Goal: Answer question/provide support: Share knowledge or assist other users

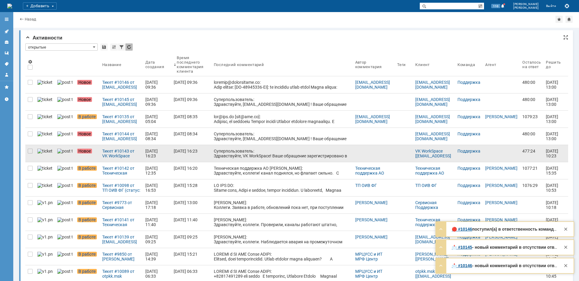
click at [27, 151] on div at bounding box center [30, 153] width 10 height 17
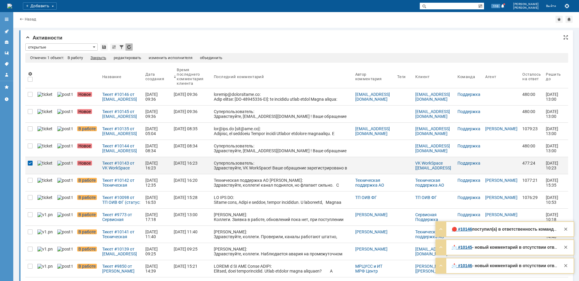
click at [93, 57] on div "Закрыть" at bounding box center [99, 58] width 16 height 5
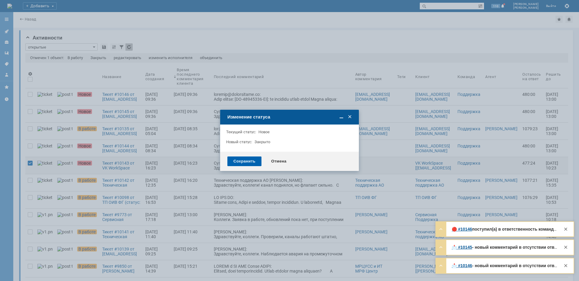
click at [232, 159] on div "Сохранить" at bounding box center [244, 162] width 34 height 10
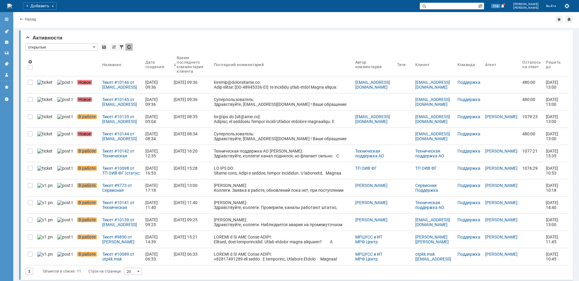
click at [110, 175] on div "Тикет #10098 от ТП ОИВ ФГ (статус: В работе)" at bounding box center [121, 171] width 38 height 10
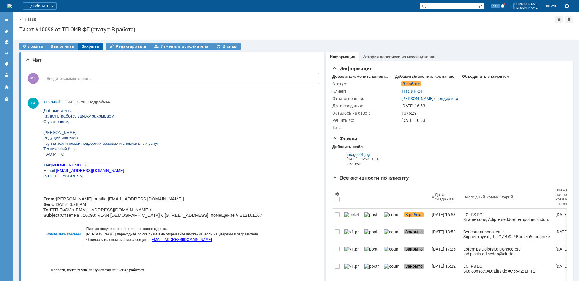
click at [84, 44] on div "Закрыть" at bounding box center [90, 46] width 25 height 7
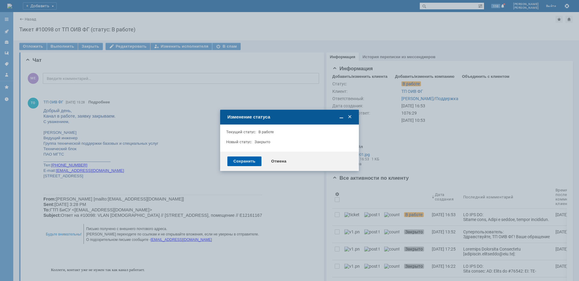
click at [247, 165] on div "Сохранить" at bounding box center [244, 162] width 34 height 10
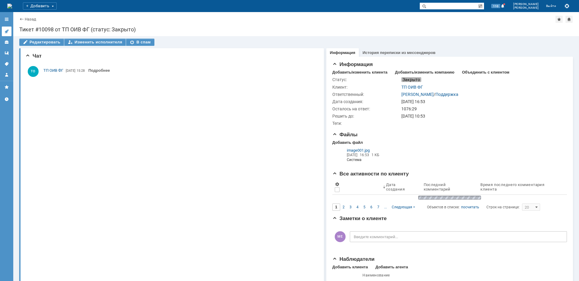
click at [7, 30] on icon at bounding box center [6, 31] width 5 height 5
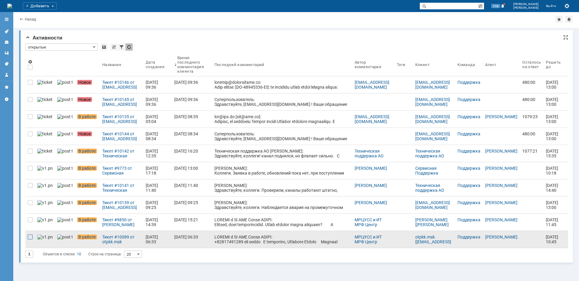
click at [30, 236] on div at bounding box center [30, 237] width 5 height 5
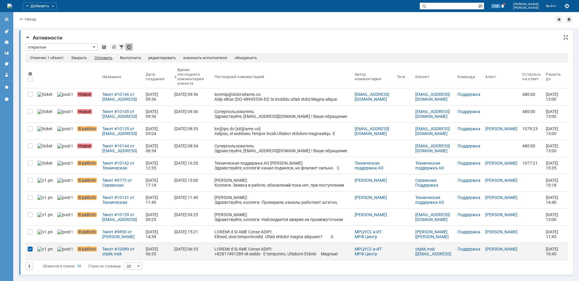
click at [100, 58] on div "Отложить" at bounding box center [103, 58] width 18 height 5
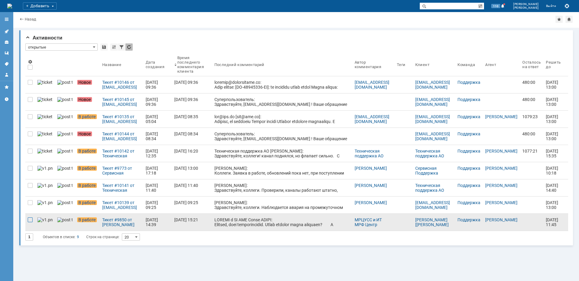
click at [29, 221] on div at bounding box center [30, 220] width 5 height 5
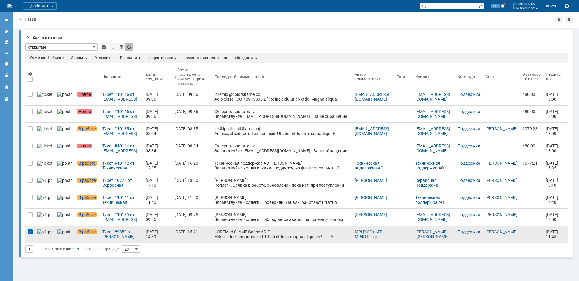
click at [29, 234] on div at bounding box center [30, 232] width 5 height 5
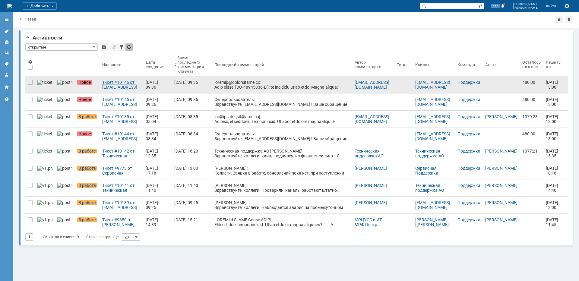
click at [119, 88] on div "Тикет #10146 от [EMAIL_ADDRESS][DOMAIN_NAME] (статус: Новое)" at bounding box center [121, 85] width 39 height 10
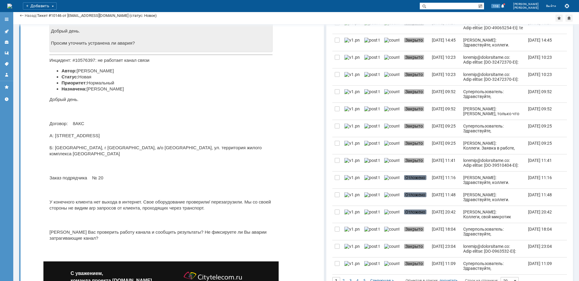
scroll to position [241, 0]
click at [236, 147] on p "Добрый день. Договор: 8АКС A: [STREET_ADDRESS][PERSON_NAME]: [STREET_ADDRESS]/о…" at bounding box center [160, 168] width 223 height 145
copy p "Сберсити"
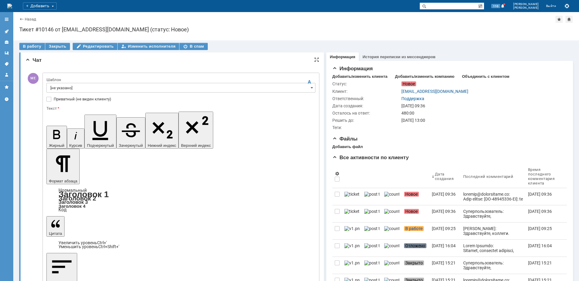
scroll to position [0, 0]
click at [107, 86] on input "[не указано]" at bounding box center [180, 88] width 269 height 10
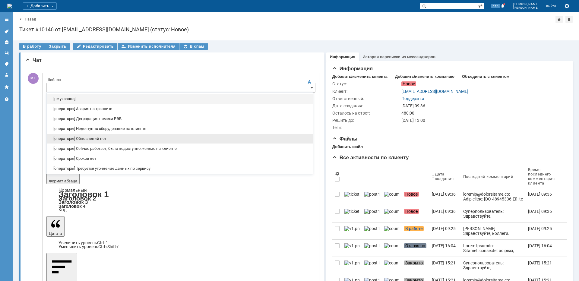
click at [84, 135] on div "[операторы] Обновлений нет" at bounding box center [180, 139] width 266 height 10
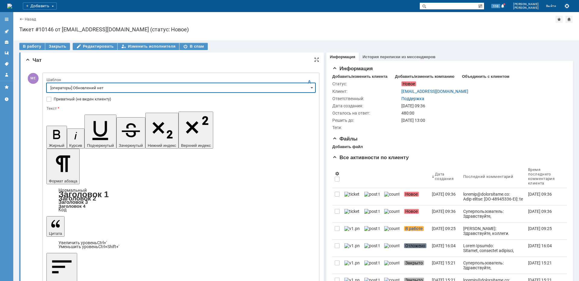
click at [120, 88] on input "[операторы] Обновлений нет" at bounding box center [180, 88] width 269 height 10
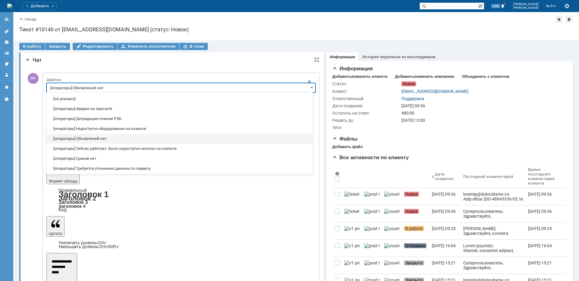
click at [99, 109] on span "[операторы] Авария на транзите" at bounding box center [179, 109] width 259 height 5
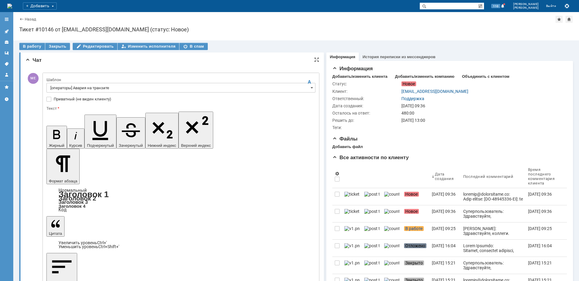
drag, startPoint x: 228, startPoint y: 1751, endPoint x: 49, endPoint y: 1747, distance: 179.0
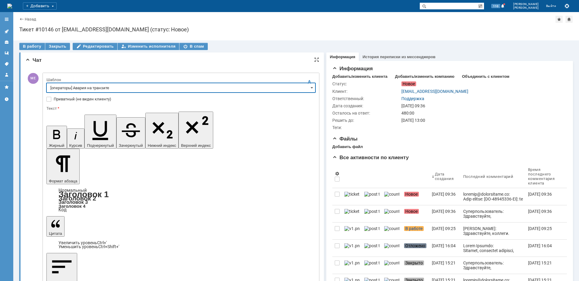
click at [82, 87] on input "[операторы] Авария на транзите" at bounding box center [180, 88] width 269 height 10
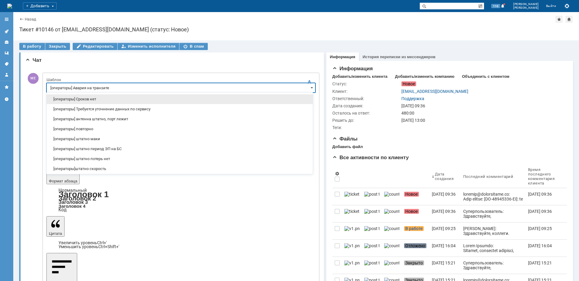
scroll to position [60, 0]
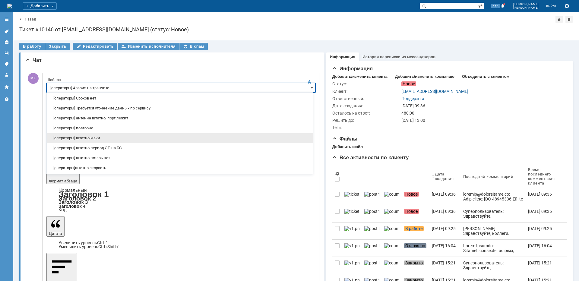
click at [104, 139] on span "[операторы] штатно маки" at bounding box center [179, 138] width 259 height 5
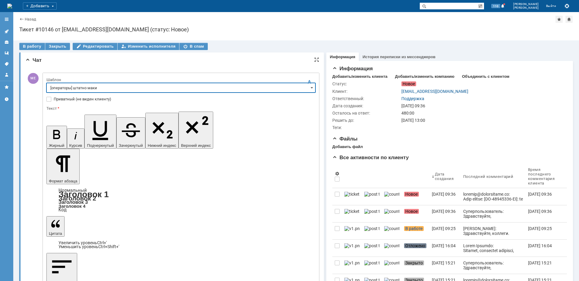
type input "[операторы] штатно маки"
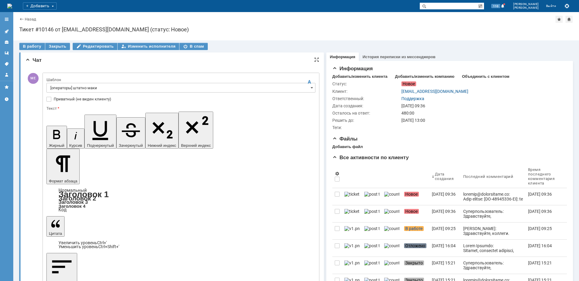
drag, startPoint x: 74, startPoint y: 1747, endPoint x: 53, endPoint y: 1746, distance: 20.5
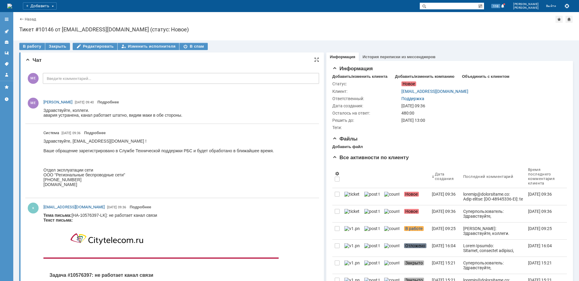
scroll to position [0, 0]
click at [51, 45] on div "Закрыть" at bounding box center [57, 46] width 25 height 7
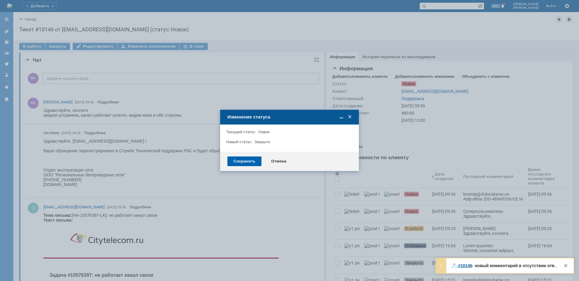
click at [246, 158] on div "Сохранить" at bounding box center [244, 162] width 34 height 10
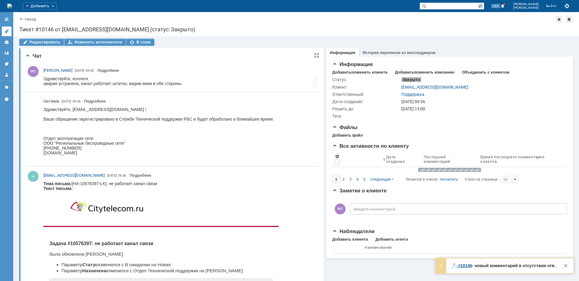
click at [5, 32] on icon at bounding box center [6, 31] width 5 height 5
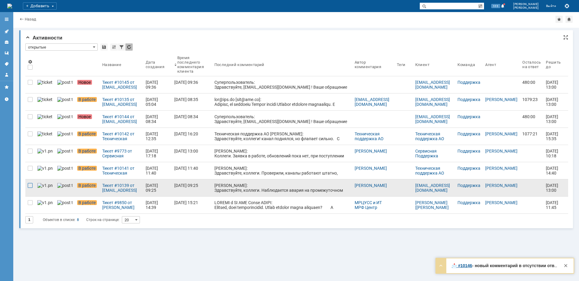
click at [31, 185] on div at bounding box center [30, 185] width 5 height 5
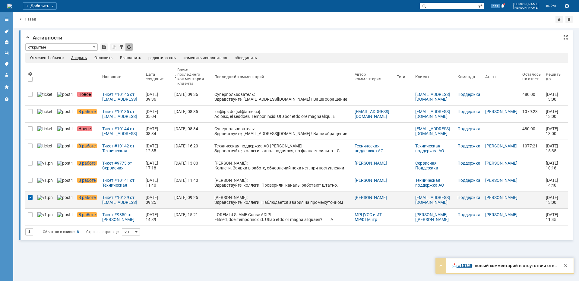
click at [85, 59] on div "Закрыть" at bounding box center [79, 58] width 16 height 5
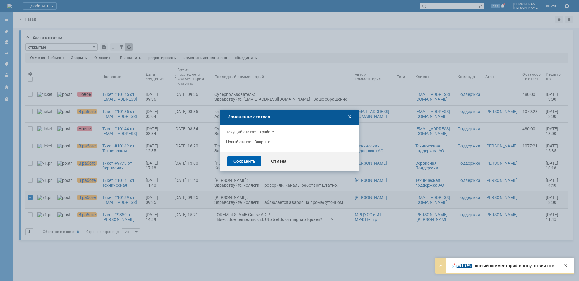
click at [244, 163] on div "Сохранить" at bounding box center [244, 162] width 34 height 10
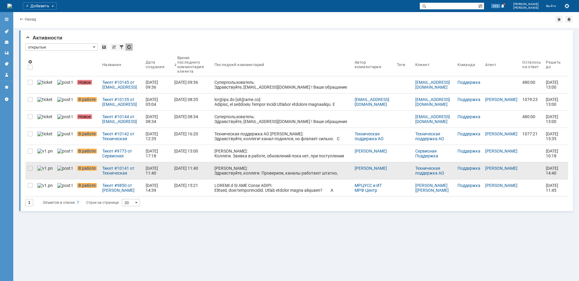
click at [27, 170] on div at bounding box center [30, 170] width 10 height 17
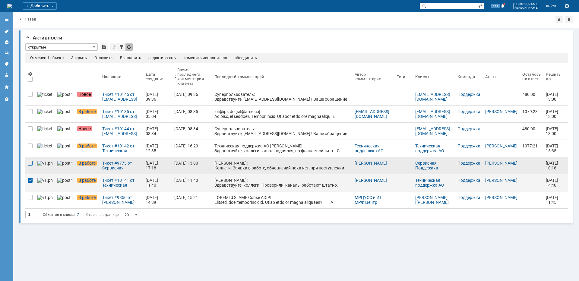
click at [30, 165] on div at bounding box center [30, 163] width 5 height 5
click at [105, 56] on div "Отложить" at bounding box center [108, 58] width 18 height 5
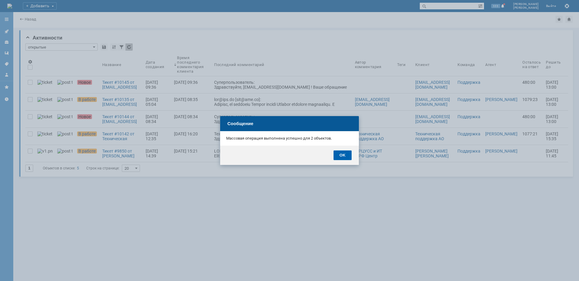
drag, startPoint x: 346, startPoint y: 152, endPoint x: 331, endPoint y: 152, distance: 14.5
click at [345, 152] on div "OK" at bounding box center [343, 156] width 18 height 10
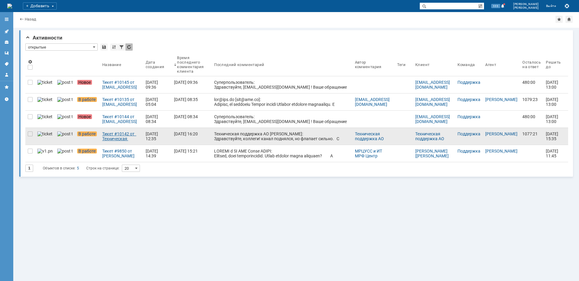
click at [128, 134] on div "Тикет #10142 от Техническая поддержка АО [PERSON_NAME] (статус: В работе)" at bounding box center [121, 137] width 39 height 10
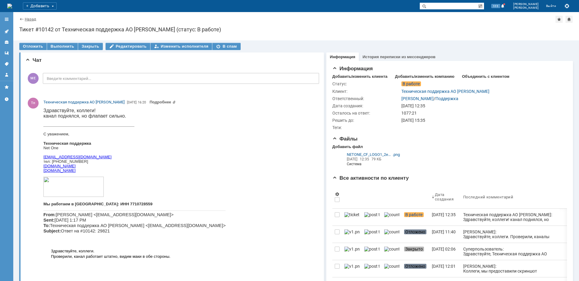
click at [25, 17] on link "Назад" at bounding box center [30, 19] width 11 height 5
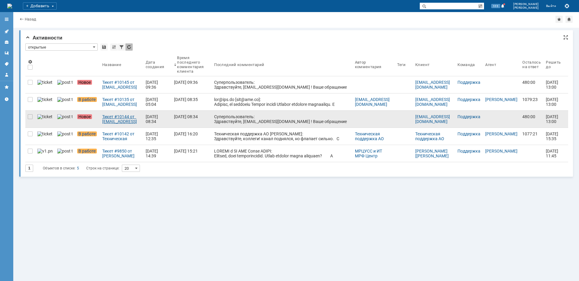
click at [118, 116] on div "Тикет #10144 от [EMAIL_ADDRESS][DOMAIN_NAME] [[EMAIL_ADDRESS][DOMAIN_NAME]] (ст…" at bounding box center [121, 119] width 39 height 10
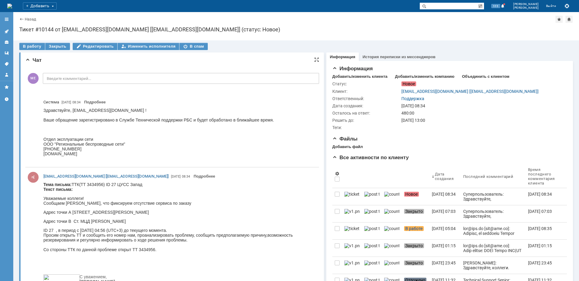
click at [105, 220] on p "Адрес точки В Ст. МЦД [PERSON_NAME]" at bounding box center [178, 221] width 271 height 5
click at [106, 220] on p "Адрес точки В Ст. МЦД [PERSON_NAME]" at bounding box center [178, 221] width 271 height 5
copy p "[PERSON_NAME]"
click at [35, 23] on div "Назад | Тикет #10144 от [EMAIL_ADDRESS][DOMAIN_NAME] [[EMAIL_ADDRESS][DOMAIN_NA…" at bounding box center [296, 26] width 566 height 28
click at [33, 21] on link "Назад" at bounding box center [30, 19] width 11 height 5
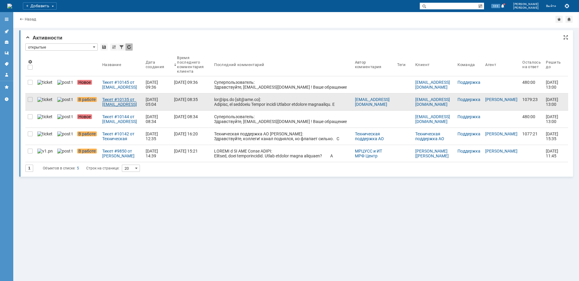
click at [105, 103] on div "Тикет #10135 от [EMAIL_ADDRESS][DOMAIN_NAME] [[EMAIL_ADDRESS][DOMAIN_NAME]] (ст…" at bounding box center [121, 102] width 39 height 10
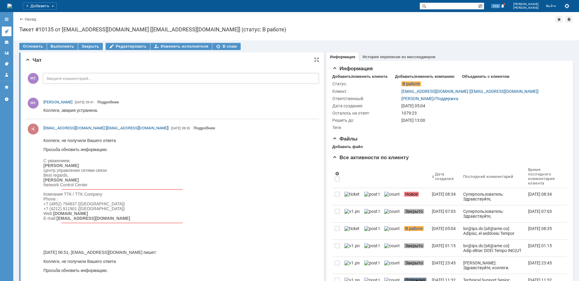
click at [6, 30] on icon at bounding box center [6, 31] width 5 height 5
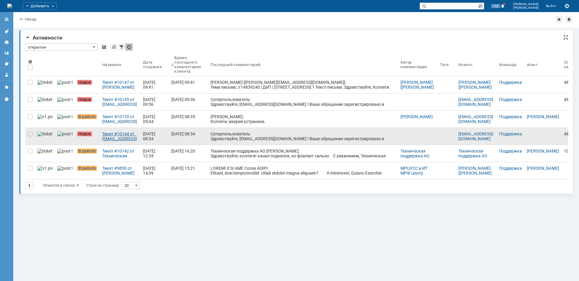
click at [114, 140] on div "Тикет #10144 от [EMAIL_ADDRESS][DOMAIN_NAME] [[EMAIL_ADDRESS][DOMAIN_NAME]] (ст…" at bounding box center [120, 137] width 36 height 10
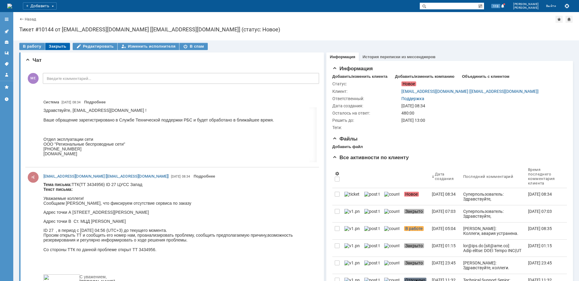
click at [58, 45] on div "Закрыть" at bounding box center [57, 46] width 25 height 7
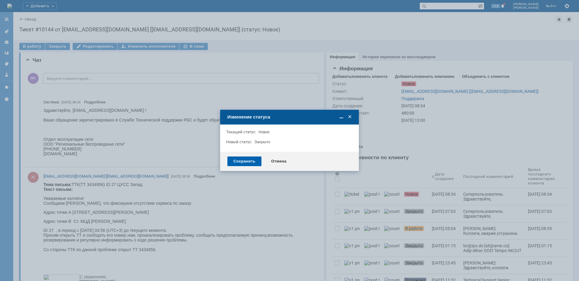
click at [237, 161] on div "Сохранить" at bounding box center [244, 162] width 34 height 10
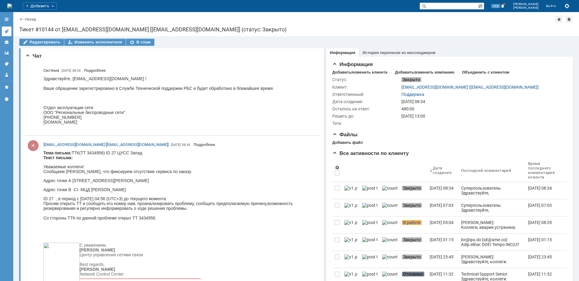
click at [8, 30] on icon at bounding box center [6, 31] width 5 height 5
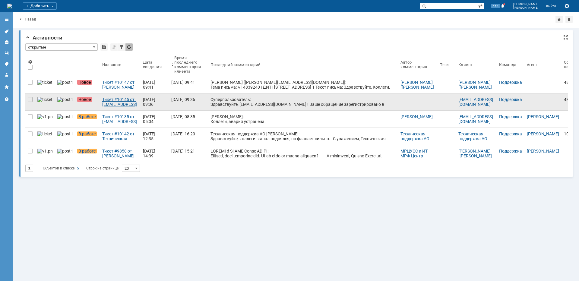
click at [103, 103] on div "Тикет #10145 от [EMAIL_ADDRESS][DOMAIN_NAME] (статус: Новое)" at bounding box center [120, 102] width 36 height 10
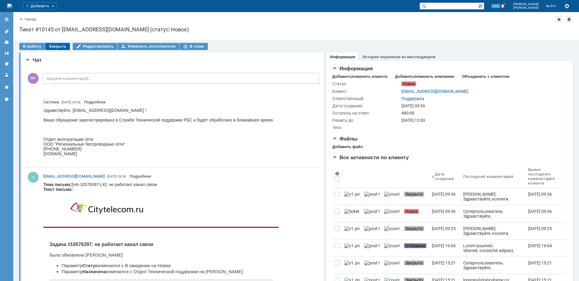
click at [56, 44] on div "Закрыть" at bounding box center [57, 46] width 25 height 7
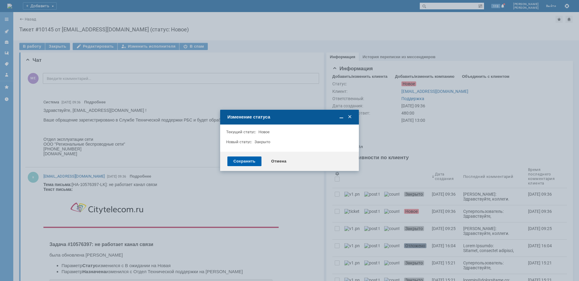
click at [250, 160] on div "Сохранить" at bounding box center [244, 162] width 34 height 10
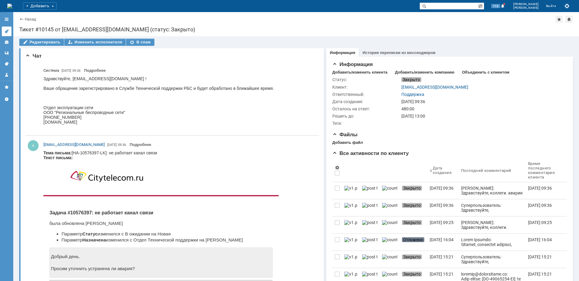
click at [4, 27] on link at bounding box center [7, 32] width 10 height 10
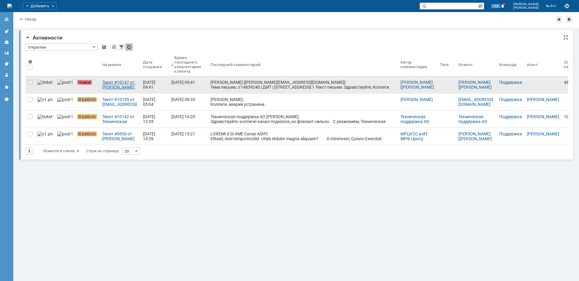
click at [107, 88] on div "Тикет #10147 от [PERSON_NAME] [[PERSON_NAME][EMAIL_ADDRESS][DOMAIN_NAME]] (стат…" at bounding box center [120, 85] width 36 height 10
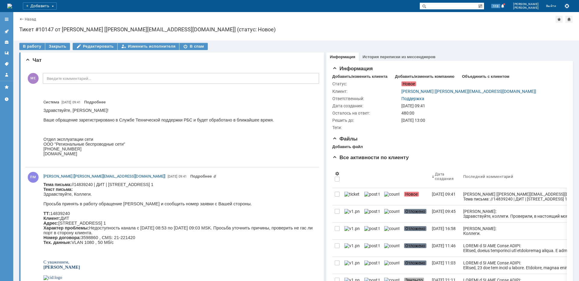
click at [218, 186] on body "Тема письма: //14839240 | ДИТ | [STREET_ADDRESS] 1 Текст письма: Здравствуйте, …" at bounding box center [178, 249] width 271 height 134
click at [218, 185] on body "Тема письма: //14839240 | ДИТ | [STREET_ADDRESS] 1 Текст письма: Здравствуйте, …" at bounding box center [178, 249] width 271 height 134
copy body "Талалихина"
click at [30, 48] on div "В работу" at bounding box center [32, 46] width 26 height 7
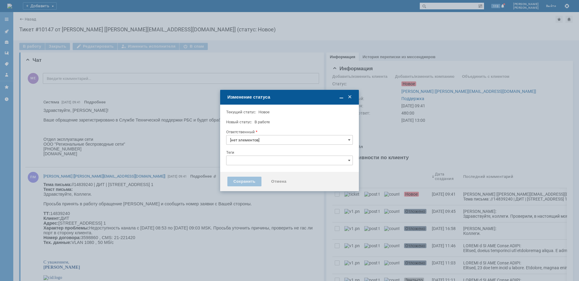
type input "Поддержка"
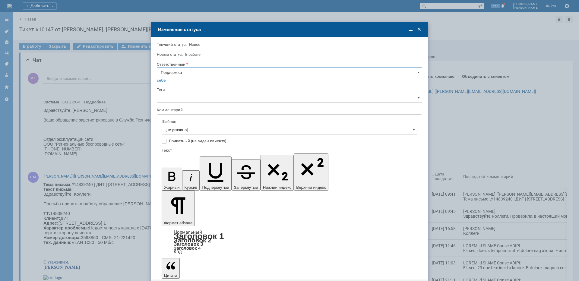
click at [189, 74] on input "Поддержка" at bounding box center [290, 73] width 266 height 10
click at [181, 135] on span "[PERSON_NAME]" at bounding box center [290, 133] width 258 height 5
type input "[PERSON_NAME]"
click at [181, 132] on input "[не указано]" at bounding box center [290, 130] width 256 height 10
type input "[PERSON_NAME]"
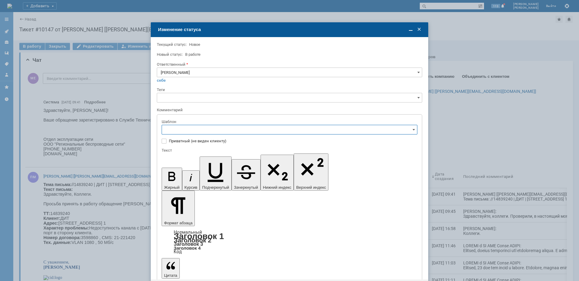
scroll to position [60, 0]
click at [218, 181] on span "[операторы] штатно маки" at bounding box center [290, 180] width 248 height 5
type input "[операторы] штатно маки"
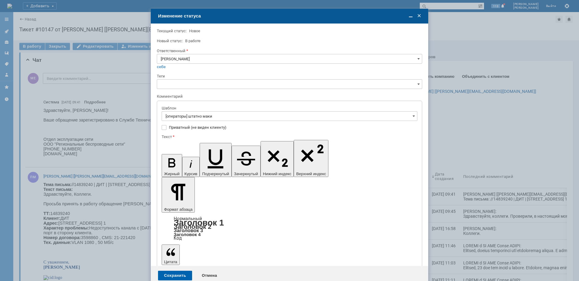
click at [183, 271] on div "Сохранить" at bounding box center [175, 276] width 34 height 10
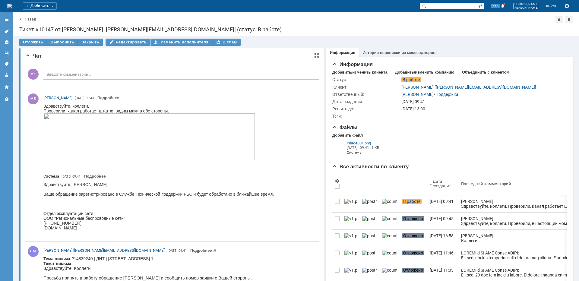
scroll to position [0, 0]
click at [5, 27] on link at bounding box center [7, 32] width 10 height 10
